Goal: Task Accomplishment & Management: Use online tool/utility

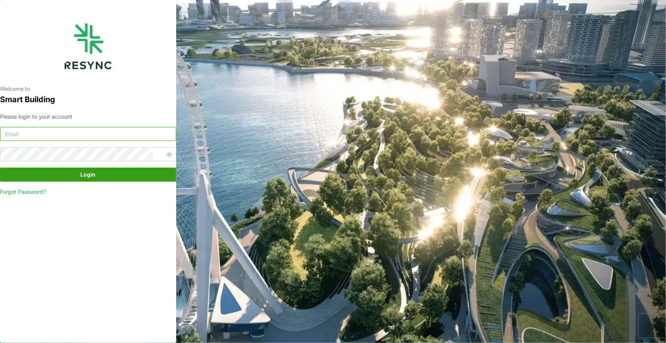
click at [52, 133] on input at bounding box center [88, 134] width 176 height 14
paste input "[PERSON_NAME][DOMAIN_NAME][EMAIL_ADDRESS][PERSON_NAME][DOMAIN_NAME]"
type input "[PERSON_NAME][DOMAIN_NAME][EMAIL_ADDRESS][PERSON_NAME][DOMAIN_NAME]"
click at [87, 175] on span "Login" at bounding box center [88, 174] width 15 height 13
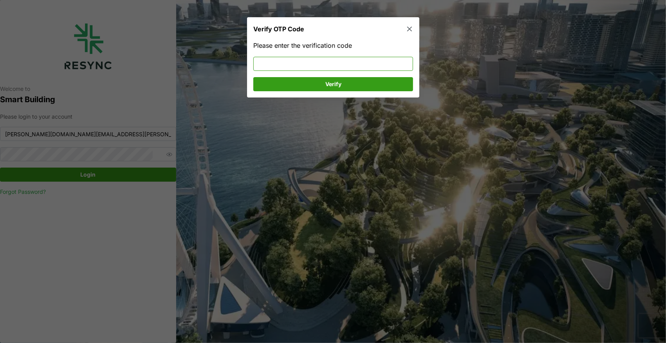
click at [330, 58] on input at bounding box center [333, 64] width 160 height 14
click at [329, 60] on input at bounding box center [333, 64] width 160 height 14
type input "260762"
click at [308, 83] on span "Verify" at bounding box center [333, 83] width 145 height 13
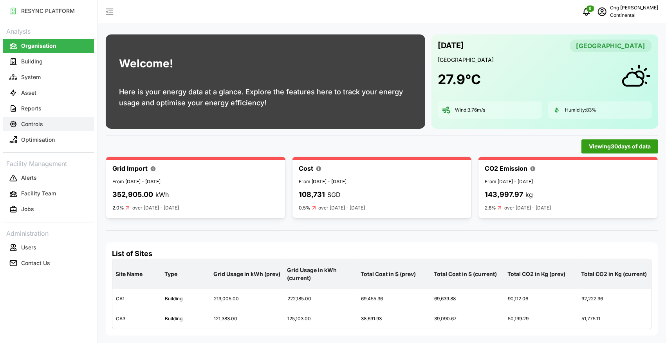
click at [39, 121] on p "Controls" at bounding box center [32, 124] width 22 height 8
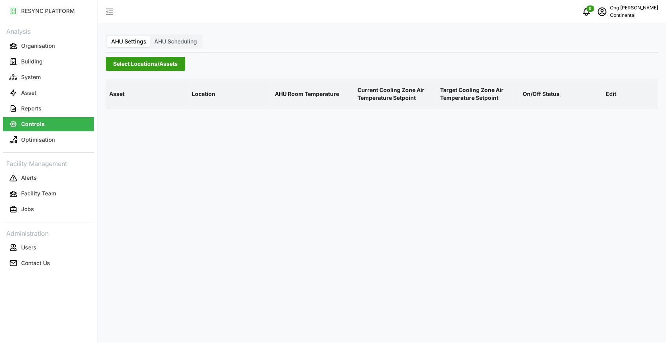
click at [133, 65] on span "Select Locations/Assets" at bounding box center [145, 63] width 65 height 13
click at [115, 99] on icon at bounding box center [116, 99] width 6 height 6
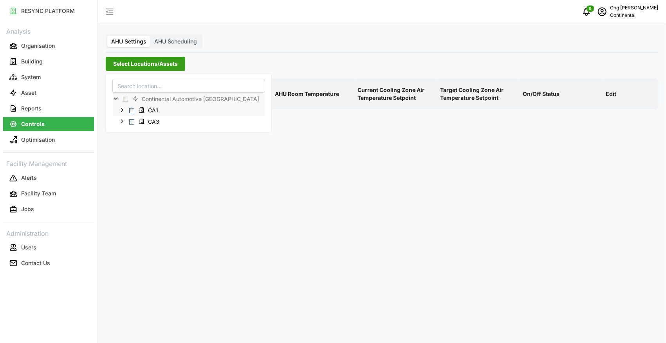
click at [130, 111] on span "Select CA1" at bounding box center [131, 110] width 5 height 5
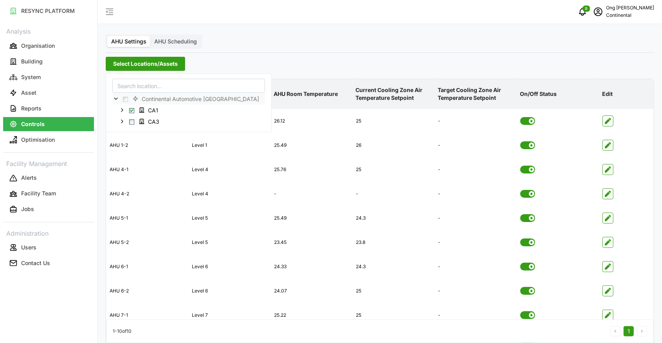
click at [83, 254] on link "Users" at bounding box center [48, 247] width 91 height 16
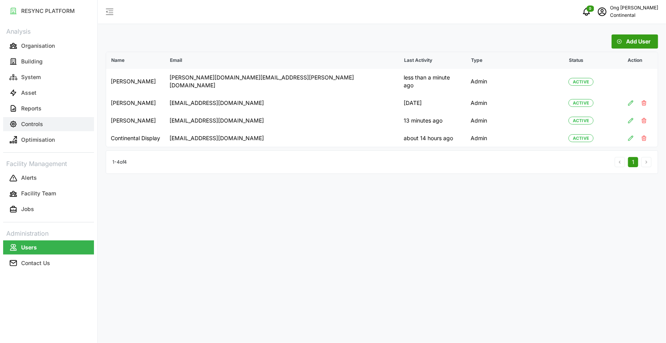
click at [42, 126] on p "Controls" at bounding box center [32, 124] width 22 height 8
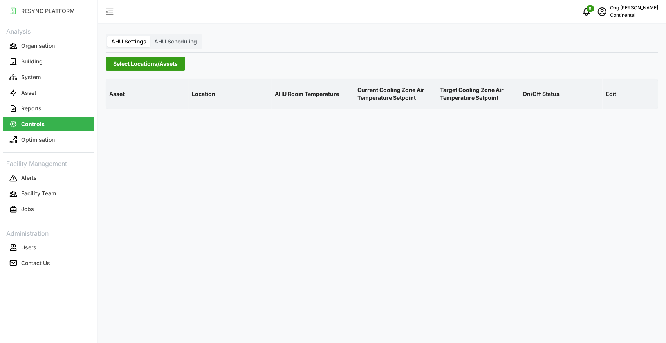
click at [117, 66] on span "Select Locations/Assets" at bounding box center [145, 63] width 65 height 13
click at [117, 99] on icon at bounding box center [116, 99] width 6 height 6
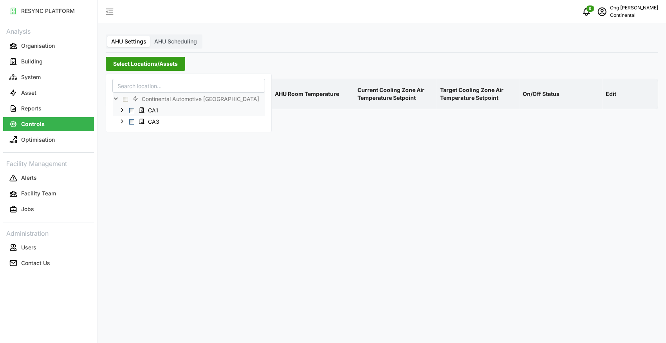
click at [130, 109] on span "Select CA1" at bounding box center [131, 110] width 5 height 5
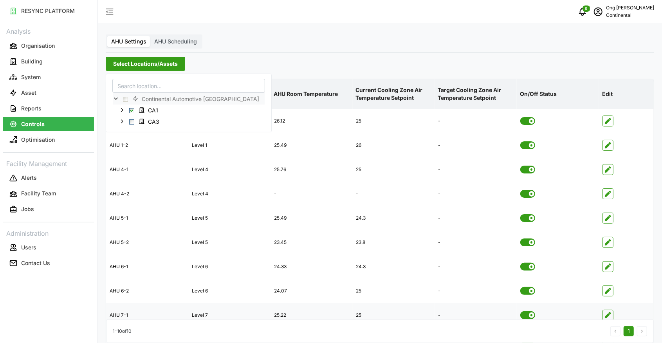
click at [364, 319] on div "25" at bounding box center [393, 315] width 81 height 19
click at [366, 69] on div "Select Locations/Assets" at bounding box center [380, 64] width 548 height 14
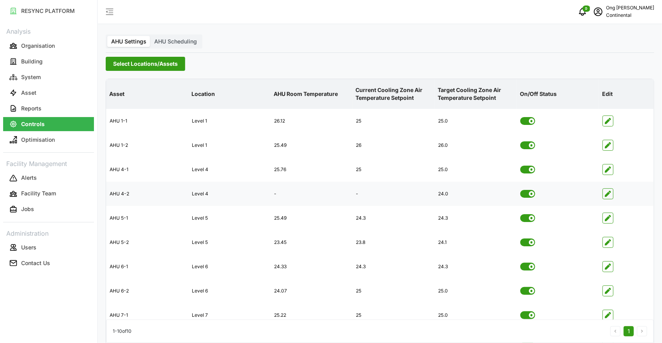
click at [608, 191] on icon "button" at bounding box center [607, 194] width 6 height 6
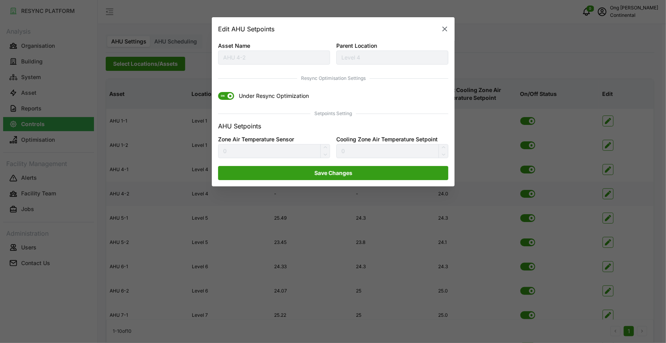
click at [444, 30] on icon "button" at bounding box center [444, 29] width 5 height 5
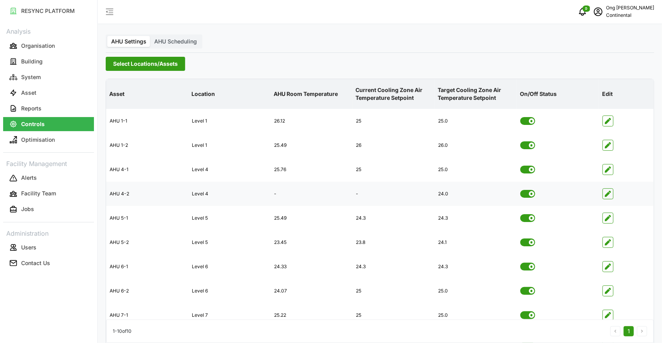
click at [152, 67] on span "Select Locations/Assets" at bounding box center [145, 63] width 65 height 13
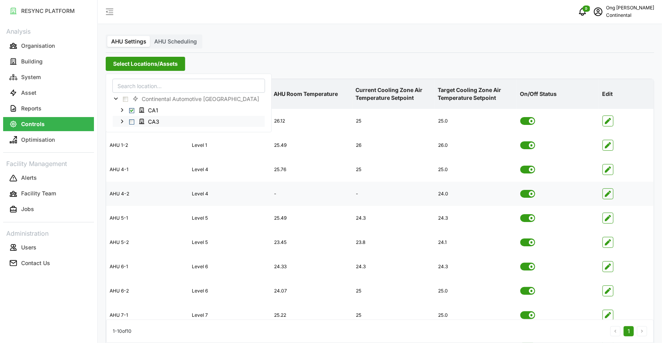
click at [130, 122] on span "Select CA3" at bounding box center [131, 121] width 5 height 5
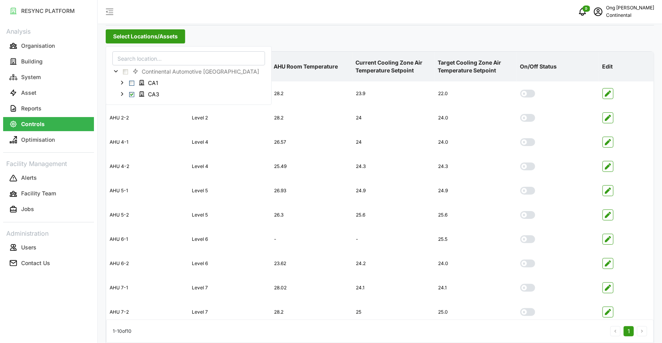
scroll to position [40, 0]
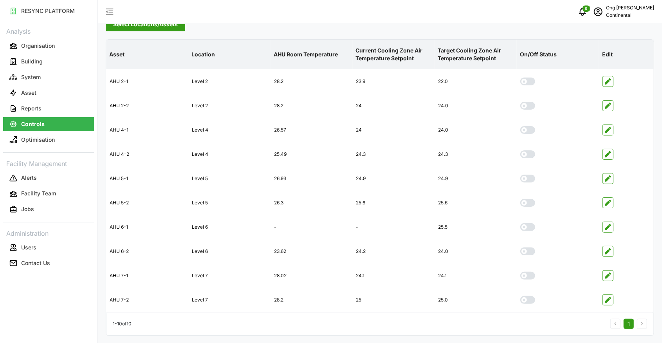
click at [77, 296] on div "RESYNC PLATFORM Analysis Organisation Building System Asset Reports Controls Op…" at bounding box center [48, 171] width 97 height 343
